Goal: Information Seeking & Learning: Learn about a topic

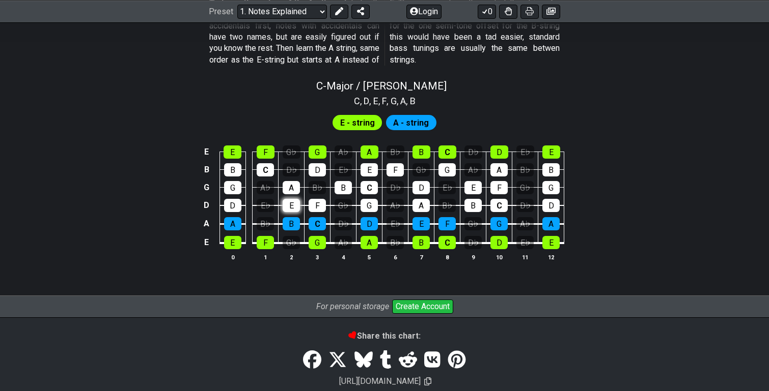
scroll to position [994, 0]
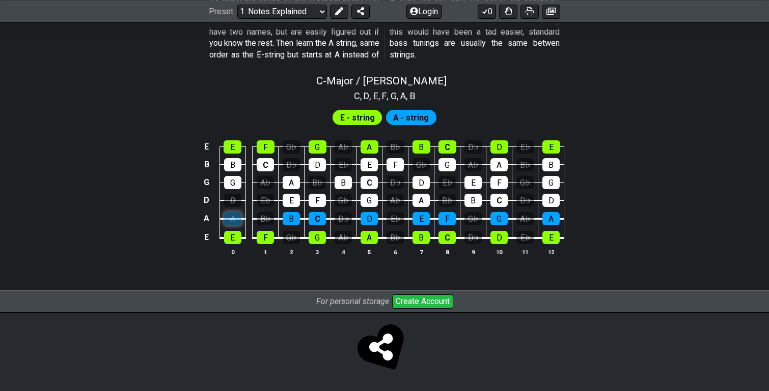
scroll to position [976, 0]
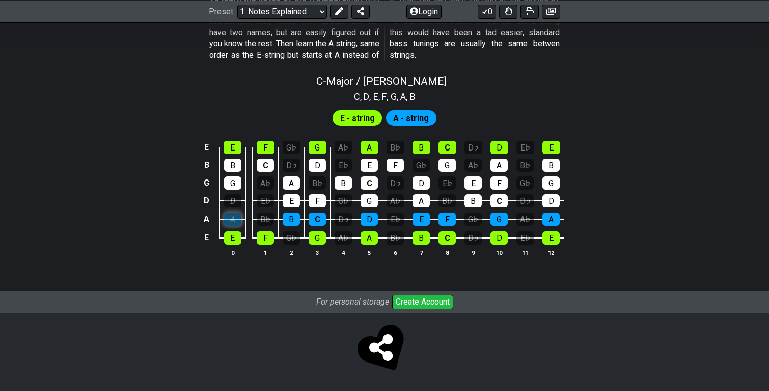
click at [233, 202] on tbody "E E F G♭ G A♭ A B♭ B C D♭ D E♭ E B B C D♭ D E♭ E F G♭ G A♭ A B♭ B G G A♭ A B♭ B…" at bounding box center [382, 190] width 363 height 120
click at [232, 217] on div "A" at bounding box center [232, 219] width 17 height 13
click at [232, 198] on div "D" at bounding box center [232, 200] width 17 height 13
click at [237, 202] on div "D" at bounding box center [232, 200] width 17 height 13
click at [235, 196] on div "D" at bounding box center [232, 200] width 17 height 13
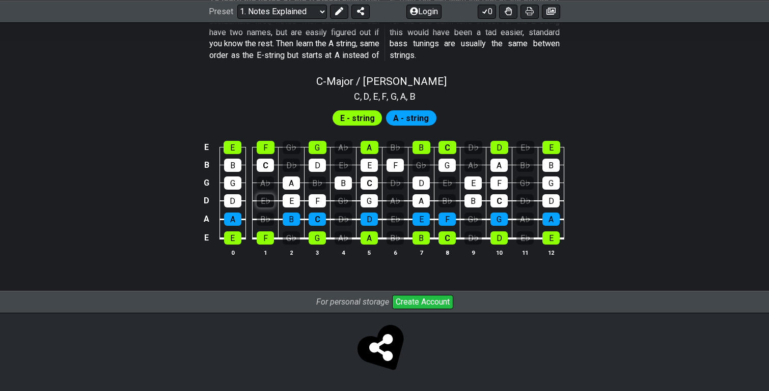
click at [261, 200] on div "E♭" at bounding box center [265, 200] width 17 height 13
click at [238, 198] on div "D" at bounding box center [232, 200] width 17 height 13
click at [232, 196] on div "D" at bounding box center [232, 200] width 17 height 13
click at [232, 198] on div "D" at bounding box center [232, 200] width 17 height 13
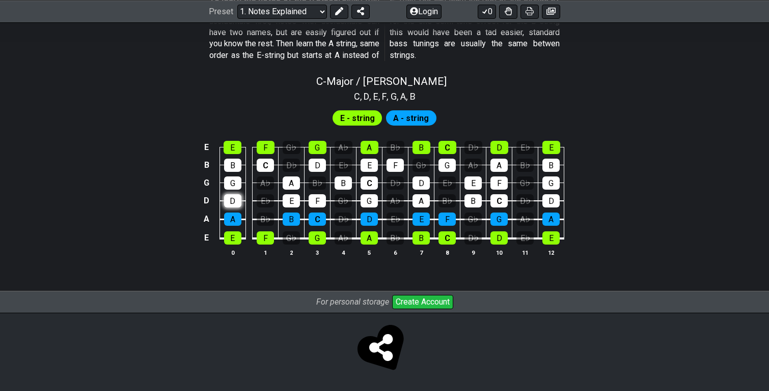
click at [232, 198] on div "D" at bounding box center [232, 200] width 17 height 13
click at [264, 200] on div "E♭" at bounding box center [265, 200] width 17 height 13
click at [237, 199] on div "D" at bounding box center [232, 200] width 17 height 13
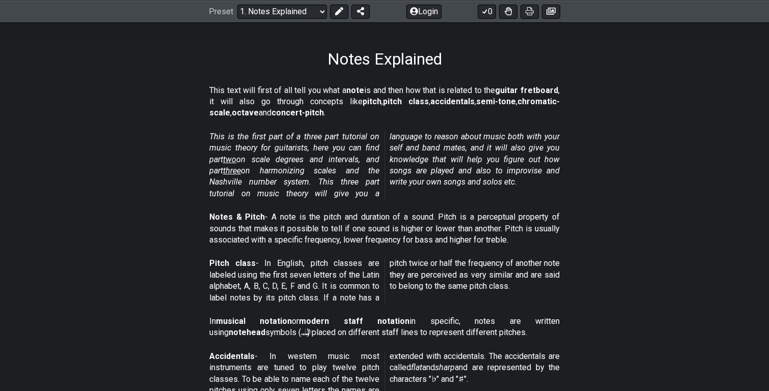
scroll to position [149, 0]
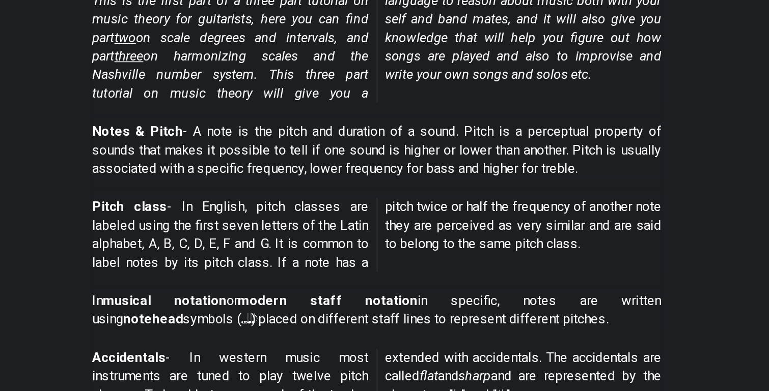
drag, startPoint x: 286, startPoint y: 255, endPoint x: 335, endPoint y: 278, distance: 55.1
click at [335, 278] on p "Pitch class - In English, pitch classes are labeled using the first seven lette…" at bounding box center [384, 278] width 350 height 46
drag, startPoint x: 290, startPoint y: 257, endPoint x: 329, endPoint y: 266, distance: 39.6
click at [329, 266] on p "Pitch class - In English, pitch classes are labeled using the first seven lette…" at bounding box center [384, 278] width 350 height 46
drag, startPoint x: 323, startPoint y: 263, endPoint x: 354, endPoint y: 289, distance: 40.5
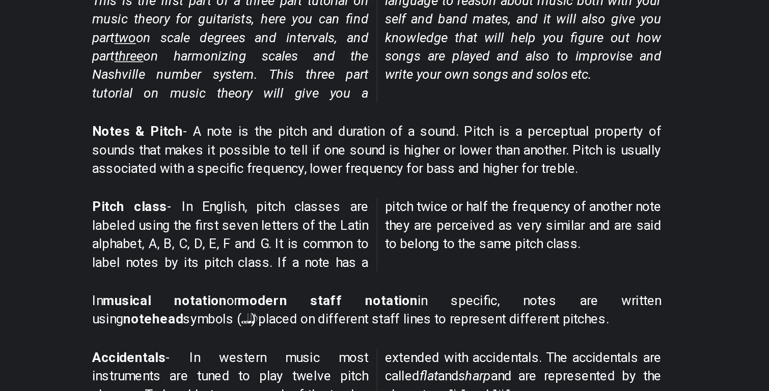
click at [354, 289] on p "Pitch class - In English, pitch classes are labeled using the first seven lette…" at bounding box center [384, 278] width 350 height 46
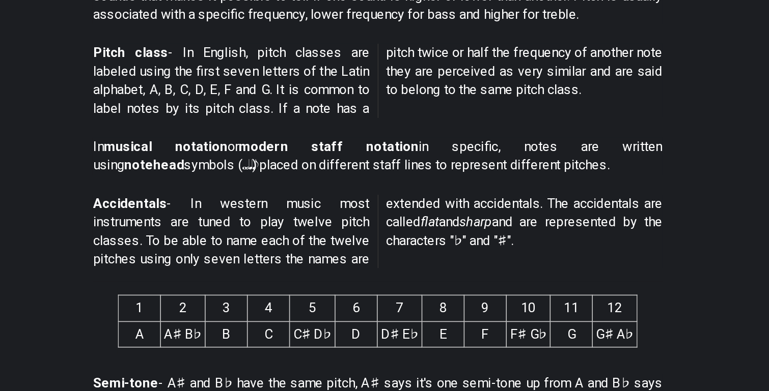
scroll to position [226, 0]
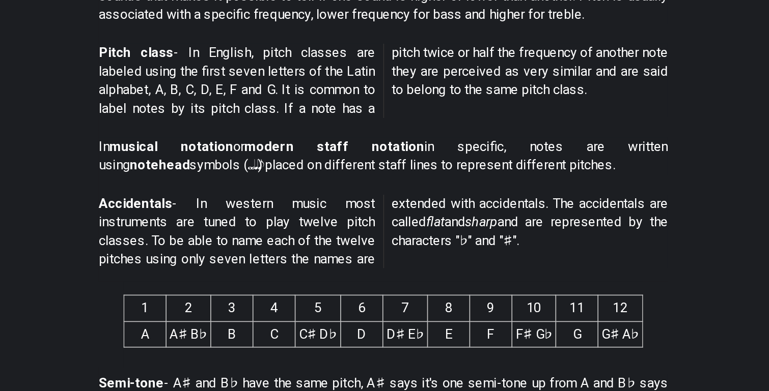
drag, startPoint x: 404, startPoint y: 241, endPoint x: 455, endPoint y: 246, distance: 51.7
click at [455, 246] on p "In musical notation or modern staff notation in specific, notes are written usi…" at bounding box center [384, 246] width 350 height 23
drag, startPoint x: 446, startPoint y: 241, endPoint x: 487, endPoint y: 250, distance: 41.9
click at [487, 251] on p "In musical notation or modern staff notation in specific, notes are written usi…" at bounding box center [384, 246] width 350 height 23
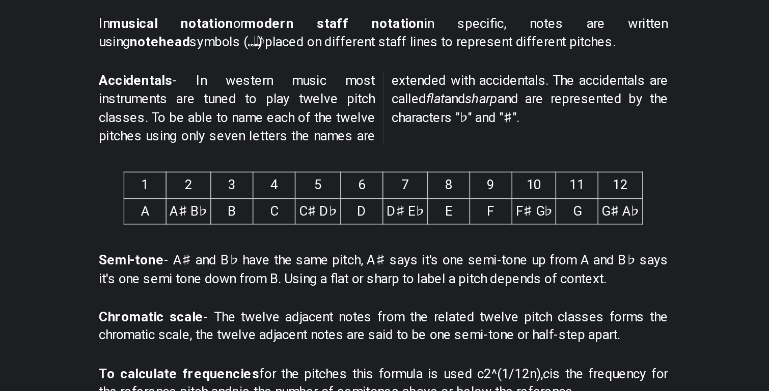
scroll to position [303, 0]
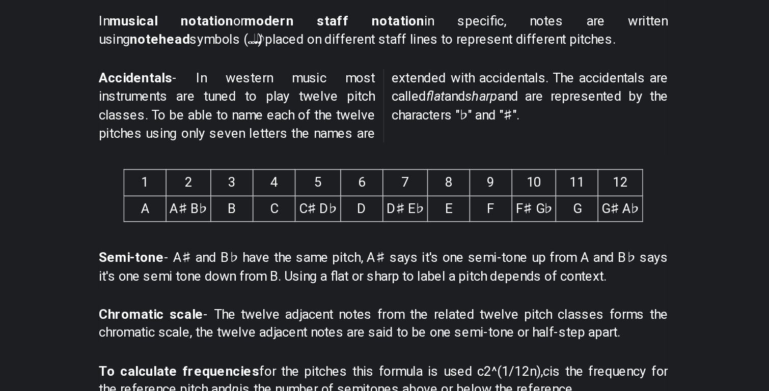
click at [412, 281] on td "E" at bounding box center [425, 279] width 26 height 16
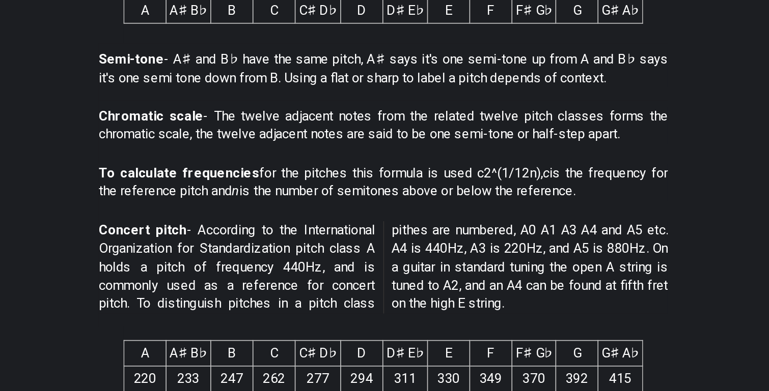
scroll to position [428, 0]
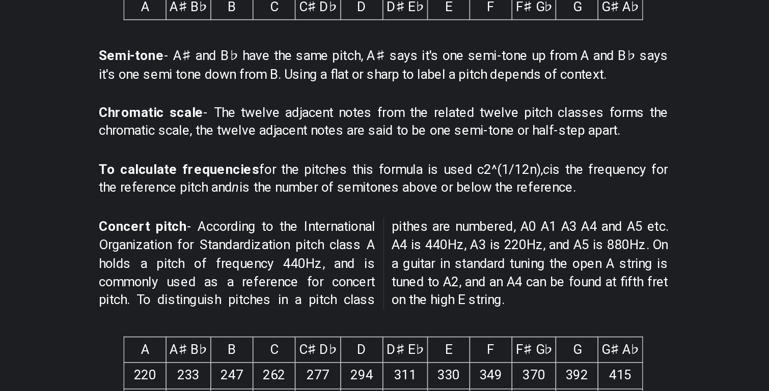
drag, startPoint x: 323, startPoint y: 288, endPoint x: 358, endPoint y: 295, distance: 35.8
click at [358, 295] on p "Concert pitch - According to the International Organization for Standardization…" at bounding box center [384, 313] width 350 height 57
drag, startPoint x: 345, startPoint y: 281, endPoint x: 373, endPoint y: 309, distance: 40.3
click at [374, 309] on div "Concert pitch - According to the International Organization for Standardization…" at bounding box center [384, 314] width 350 height 69
drag, startPoint x: 331, startPoint y: 305, endPoint x: 373, endPoint y: 323, distance: 45.6
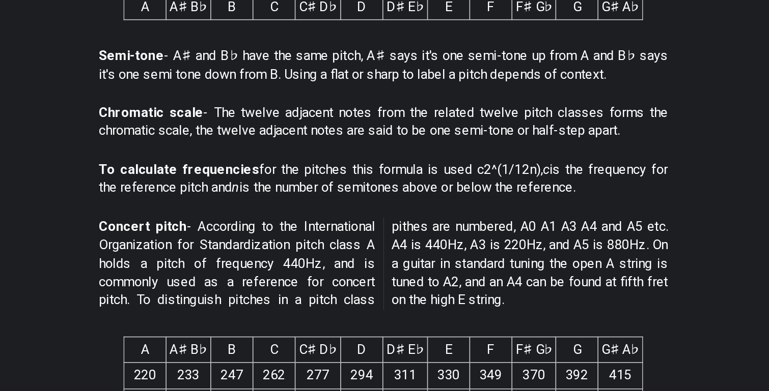
click at [374, 324] on p "Concert pitch - According to the International Organization for Standardization…" at bounding box center [384, 313] width 350 height 57
drag, startPoint x: 339, startPoint y: 321, endPoint x: 372, endPoint y: 330, distance: 34.5
click at [372, 330] on p "Concert pitch - According to the International Organization for Standardization…" at bounding box center [384, 313] width 350 height 57
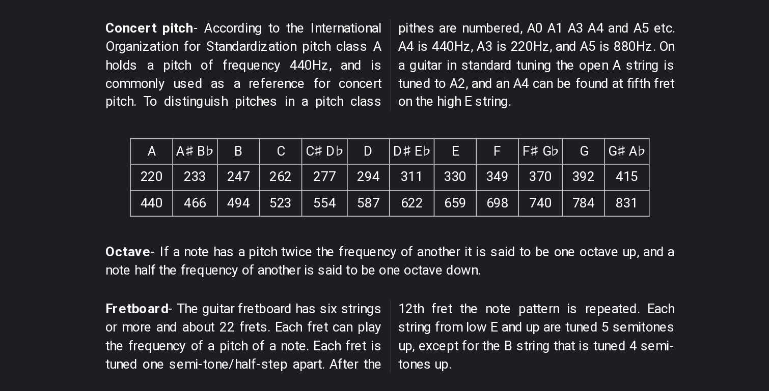
scroll to position [550, 0]
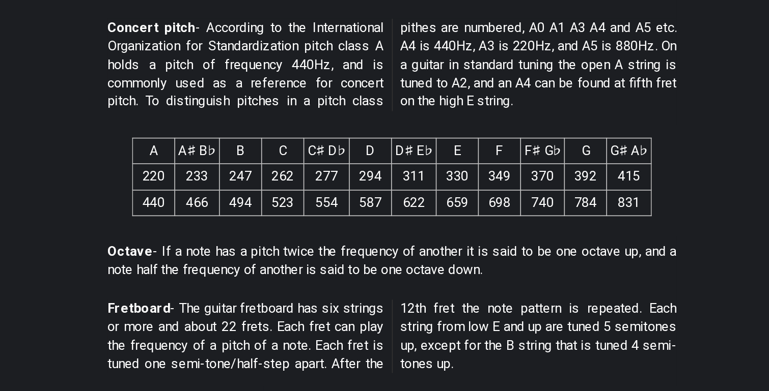
drag, startPoint x: 314, startPoint y: 303, endPoint x: 371, endPoint y: 303, distance: 57.0
click at [371, 303] on p "Octave - If a note has a pitch twice the frequency of another it is said to be …" at bounding box center [384, 311] width 350 height 23
drag, startPoint x: 371, startPoint y: 303, endPoint x: 453, endPoint y: 315, distance: 82.9
click at [455, 315] on p "Octave - If a note has a pitch twice the frequency of another it is said to be …" at bounding box center [384, 311] width 350 height 23
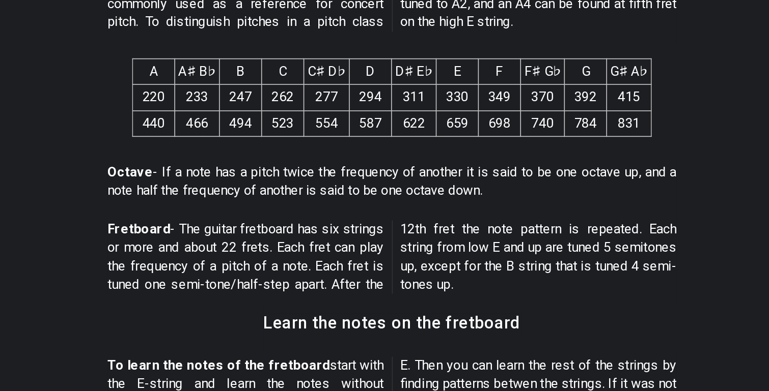
scroll to position [599, 0]
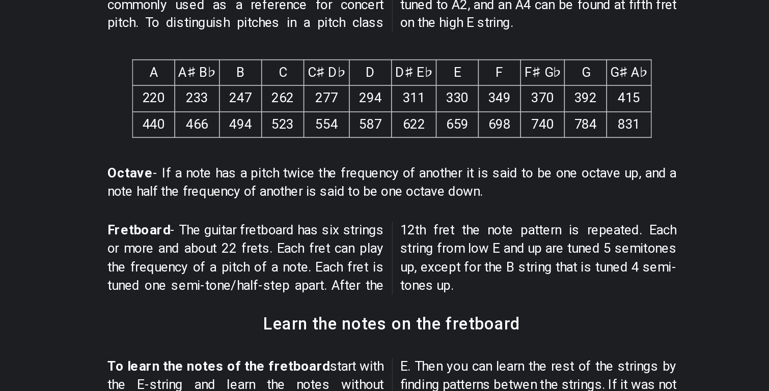
drag, startPoint x: 363, startPoint y: 289, endPoint x: 419, endPoint y: 339, distance: 75.4
click at [421, 340] on div "This text will first of all tell you what a note is and then how that is relate…" at bounding box center [384, 142] width 769 height 1054
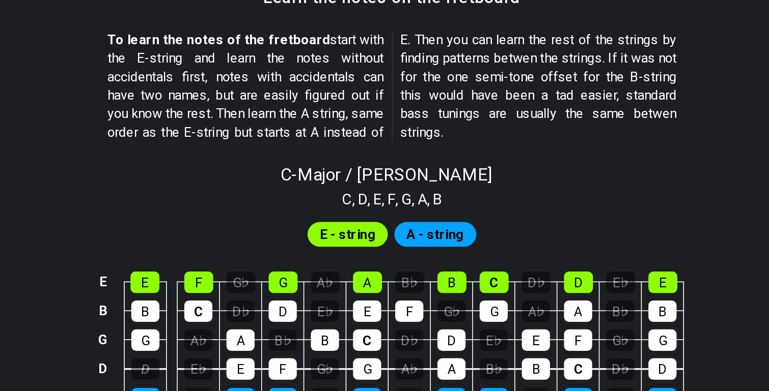
scroll to position [799, 0]
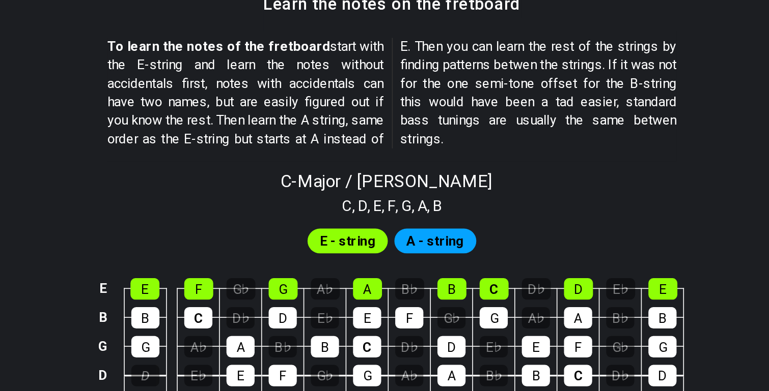
drag, startPoint x: 300, startPoint y: 183, endPoint x: 339, endPoint y: 195, distance: 40.4
click at [339, 195] on p "To learn the notes of the fretboard start with the E-string and learn the notes…" at bounding box center [384, 204] width 350 height 68
drag, startPoint x: 334, startPoint y: 182, endPoint x: 354, endPoint y: 192, distance: 22.3
click at [354, 192] on p "To learn the notes of the fretboard start with the E-string and learn the notes…" at bounding box center [384, 204] width 350 height 68
click at [355, 301] on span "E - string" at bounding box center [357, 295] width 35 height 15
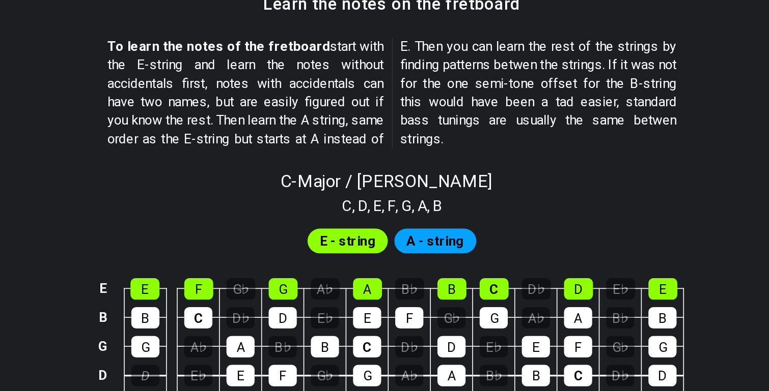
click at [357, 295] on span "E - string" at bounding box center [357, 295] width 35 height 15
click at [233, 324] on div "E" at bounding box center [232, 324] width 18 height 13
click at [235, 324] on div "E" at bounding box center [232, 324] width 18 height 13
click at [231, 342] on div "B" at bounding box center [232, 342] width 17 height 13
click at [236, 347] on div "B" at bounding box center [232, 342] width 17 height 13
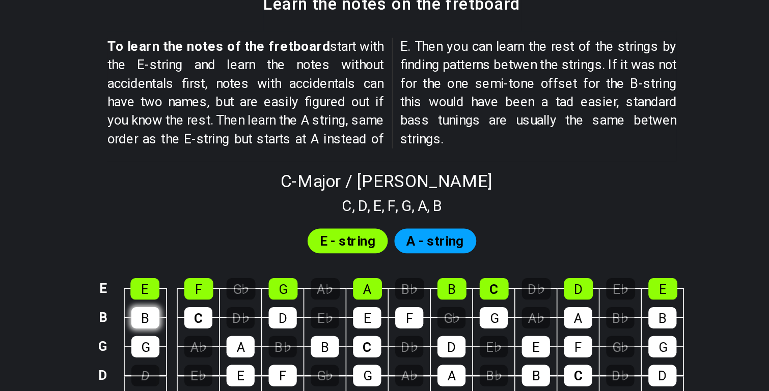
click at [236, 347] on div "B" at bounding box center [232, 342] width 17 height 13
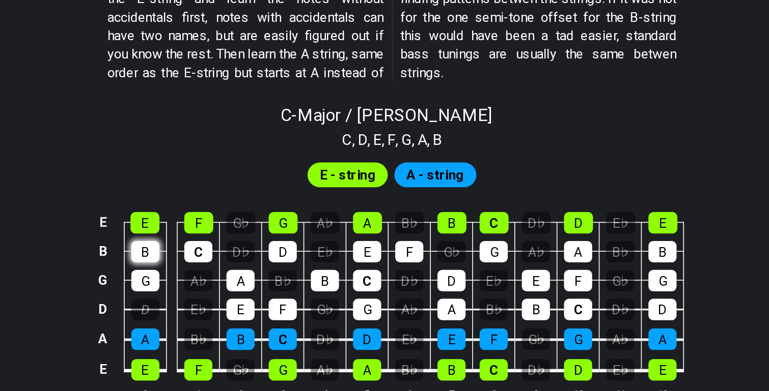
scroll to position [844, 0]
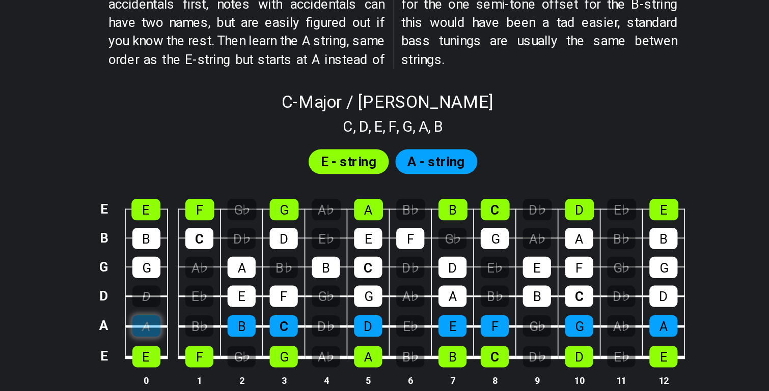
click at [231, 352] on div "A" at bounding box center [232, 351] width 17 height 13
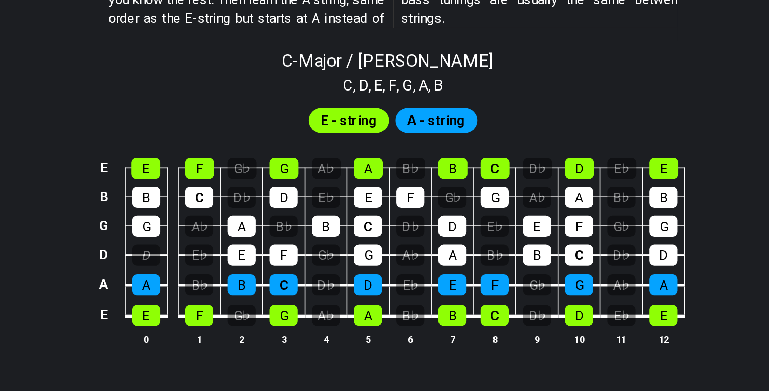
scroll to position [871, 0]
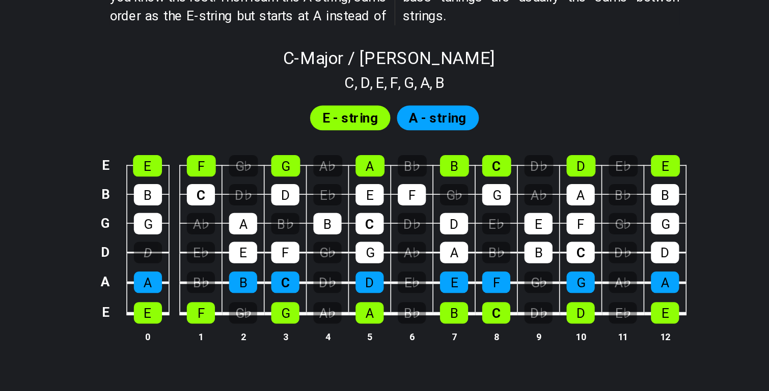
click at [405, 225] on span "A - string" at bounding box center [411, 223] width 36 height 15
click at [399, 223] on span "A - string" at bounding box center [411, 223] width 36 height 15
click at [368, 223] on span "E - string" at bounding box center [357, 223] width 35 height 15
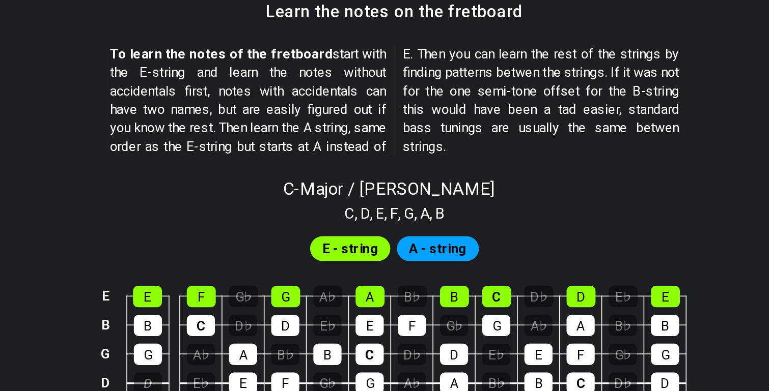
drag, startPoint x: 431, startPoint y: 104, endPoint x: 462, endPoint y: 148, distance: 53.4
click at [463, 149] on p "To learn the notes of the fretboard start with the E-string and learn the notes…" at bounding box center [384, 132] width 350 height 68
drag, startPoint x: 416, startPoint y: 124, endPoint x: 455, endPoint y: 159, distance: 52.3
click at [456, 159] on p "To learn the notes of the fretboard start with the E-string and learn the notes…" at bounding box center [384, 132] width 350 height 68
click at [455, 159] on p "To learn the notes of the fretboard start with the E-string and learn the notes…" at bounding box center [384, 132] width 350 height 68
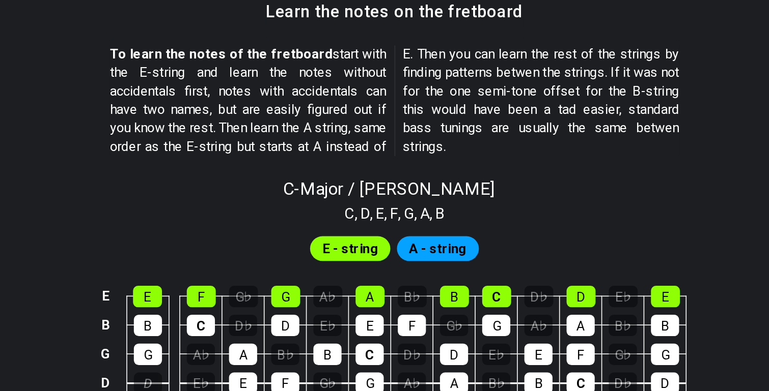
drag, startPoint x: 452, startPoint y: 159, endPoint x: 408, endPoint y: 133, distance: 50.9
click at [408, 133] on p "To learn the notes of the fretboard start with the E-string and learn the notes…" at bounding box center [384, 132] width 350 height 68
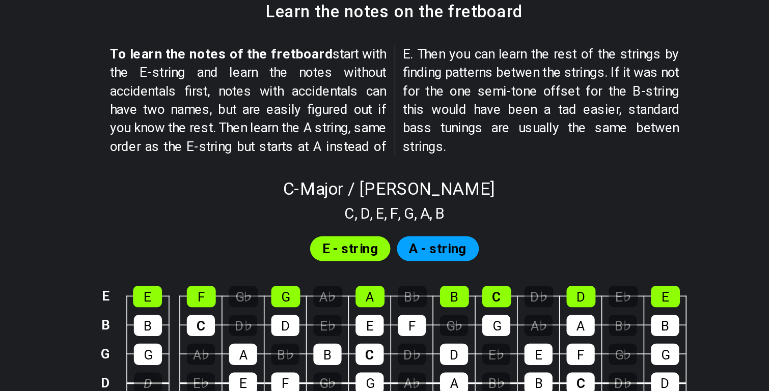
click at [408, 133] on p "To learn the notes of the fretboard start with the E-string and learn the notes…" at bounding box center [384, 132] width 350 height 68
click at [408, 135] on p "To learn the notes of the fretboard start with the E-string and learn the notes…" at bounding box center [384, 132] width 350 height 68
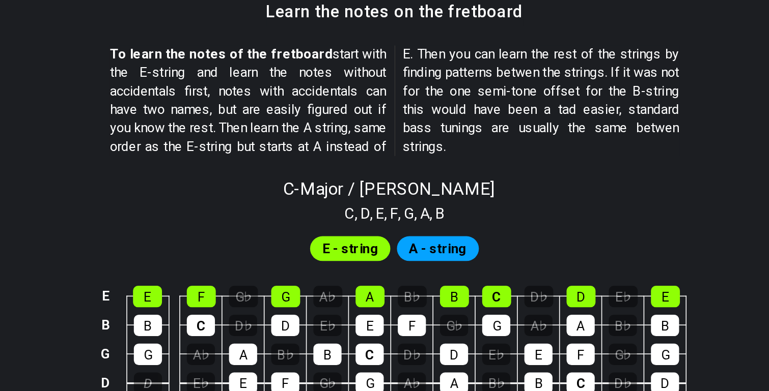
click at [408, 135] on p "To learn the notes of the fretboard start with the E-string and learn the notes…" at bounding box center [384, 132] width 350 height 68
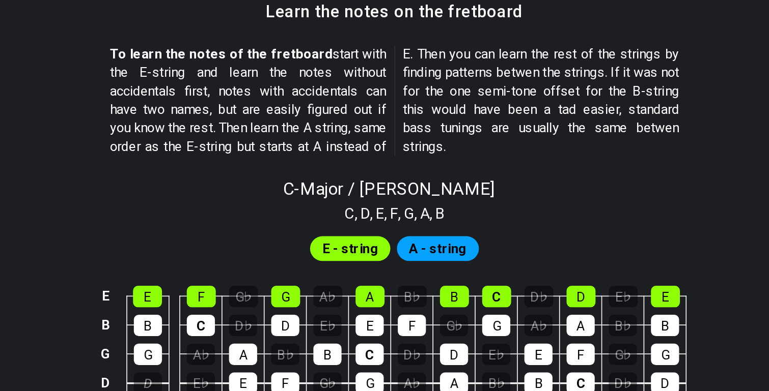
click at [408, 135] on p "To learn the notes of the fretboard start with the E-string and learn the notes…" at bounding box center [384, 132] width 350 height 68
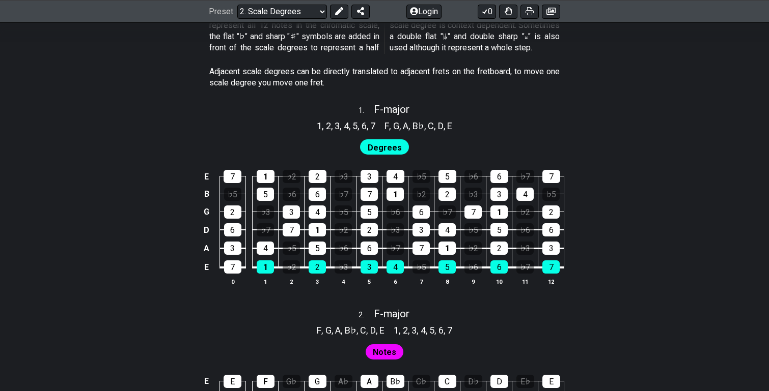
scroll to position [605, 0]
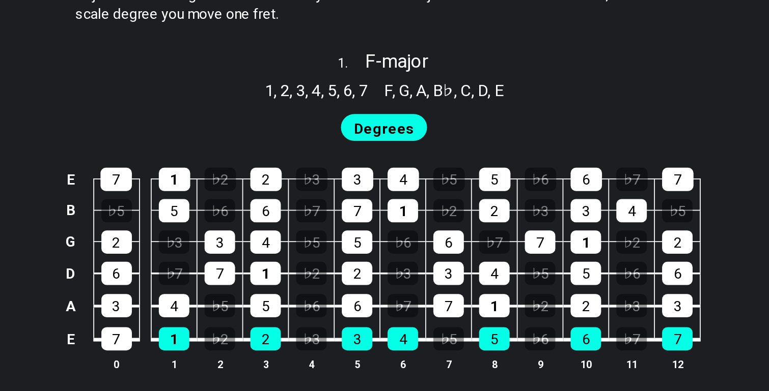
click at [392, 148] on span "Degrees" at bounding box center [385, 145] width 34 height 15
click at [269, 243] on div "4" at bounding box center [265, 246] width 17 height 13
click at [267, 192] on div "5" at bounding box center [265, 192] width 17 height 13
click at [266, 180] on td "5" at bounding box center [265, 184] width 26 height 18
click at [266, 174] on div "1" at bounding box center [266, 174] width 18 height 13
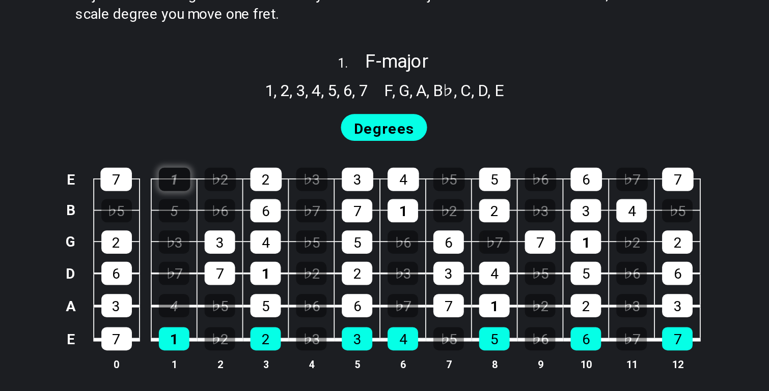
click at [266, 174] on div "1" at bounding box center [266, 174] width 18 height 13
click at [266, 187] on div "5" at bounding box center [265, 192] width 17 height 13
click at [264, 242] on div "4" at bounding box center [265, 246] width 17 height 13
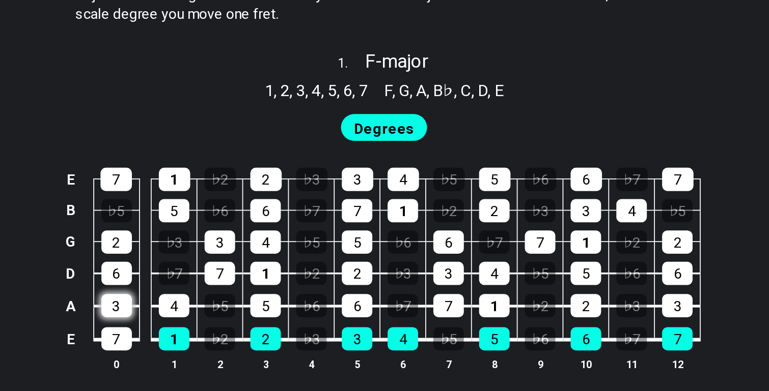
click at [232, 244] on div "3" at bounding box center [232, 246] width 17 height 13
click at [233, 225] on div "6" at bounding box center [232, 227] width 17 height 13
click at [233, 213] on div "2" at bounding box center [232, 210] width 17 height 13
click at [233, 225] on div "6" at bounding box center [232, 227] width 17 height 13
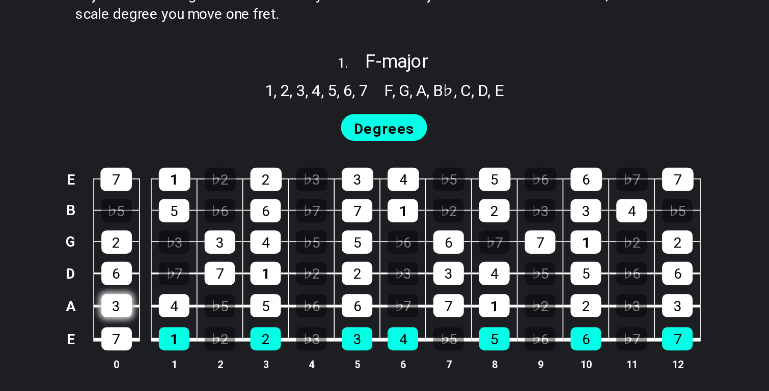
click at [233, 246] on div "3" at bounding box center [232, 246] width 17 height 13
click at [318, 120] on span "1" at bounding box center [319, 124] width 5 height 14
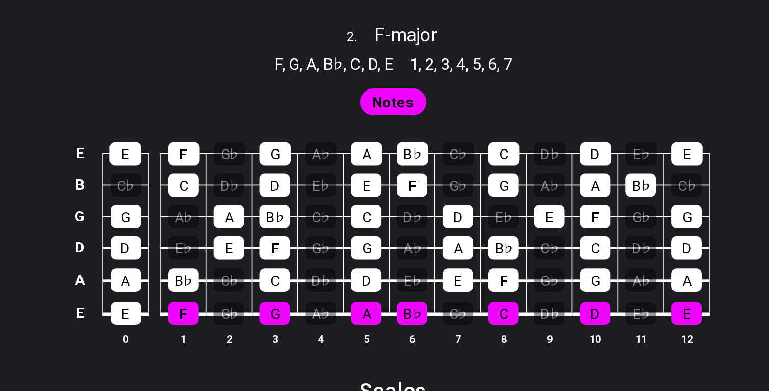
scroll to position [729, 0]
